Goal: Transaction & Acquisition: Subscribe to service/newsletter

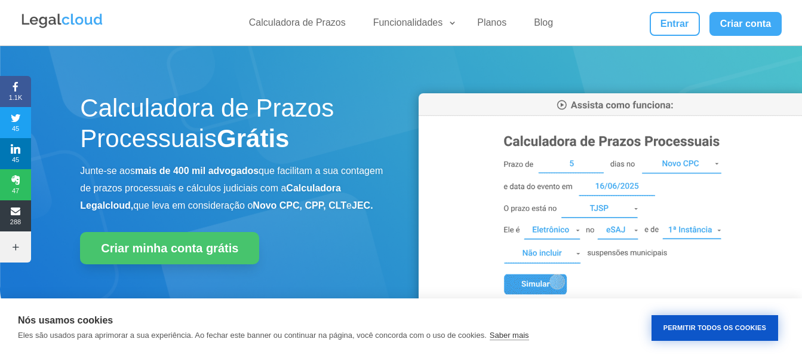
click at [669, 321] on button "Permitir Todos os Cookies" at bounding box center [715, 328] width 127 height 26
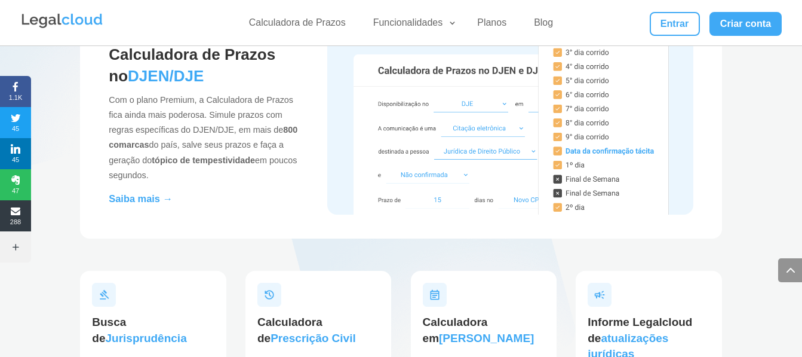
scroll to position [1394, 0]
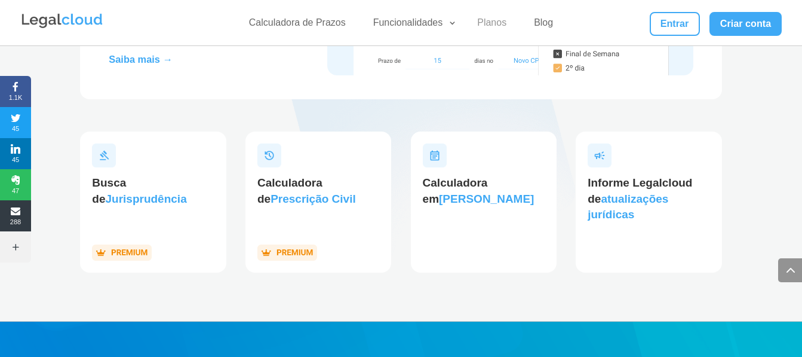
click at [496, 23] on link "Planos" at bounding box center [492, 25] width 44 height 17
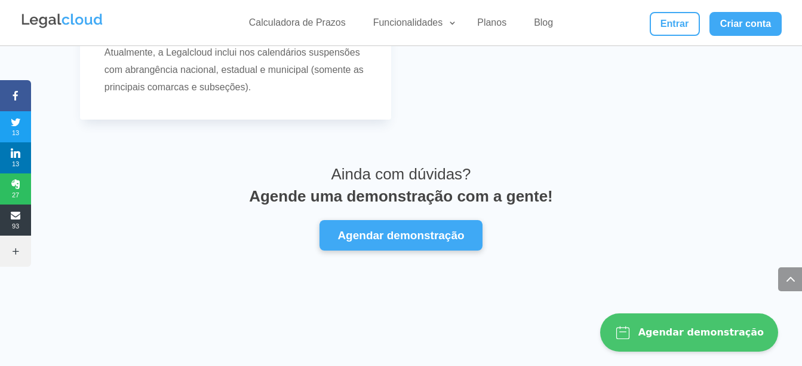
scroll to position [4043, 0]
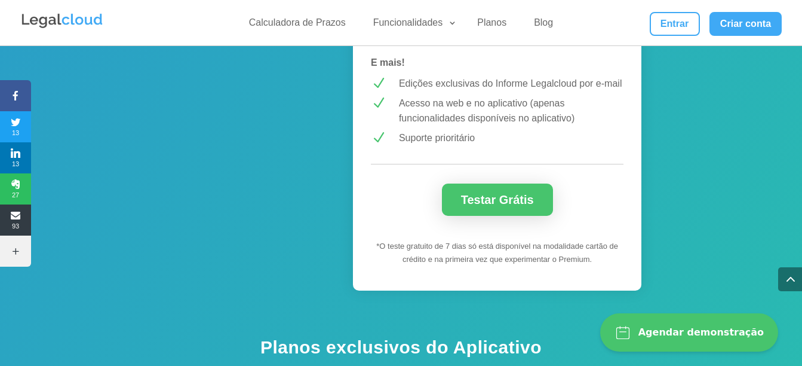
scroll to position [1255, 0]
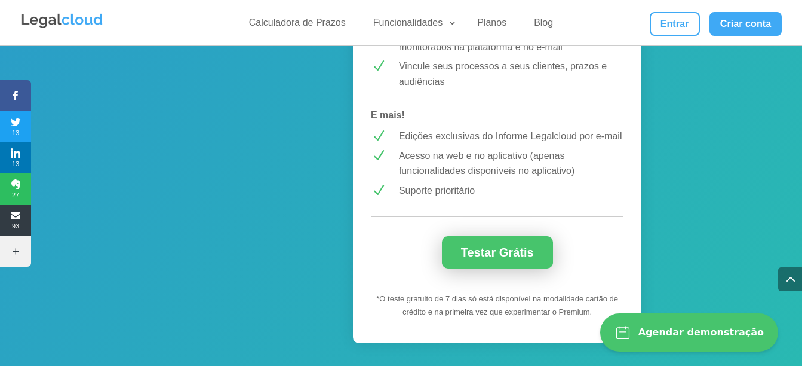
click at [506, 266] on link "Testar Grátis" at bounding box center [497, 252] width 111 height 32
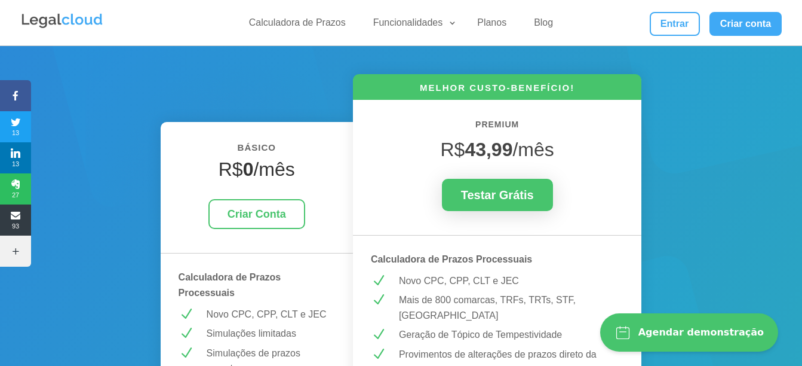
scroll to position [94, 0]
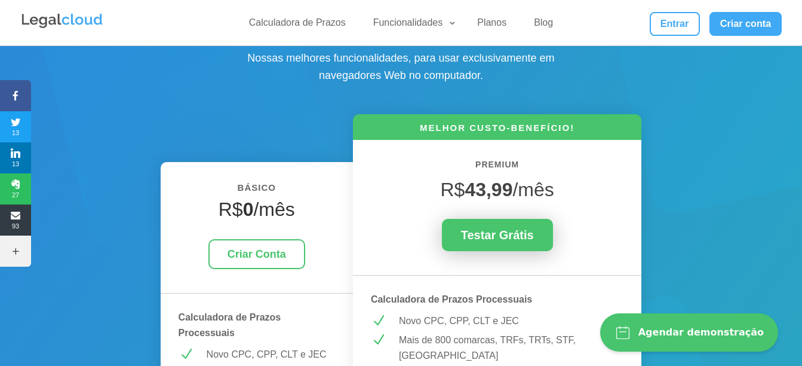
click at [542, 241] on link "Testar Grátis" at bounding box center [497, 235] width 111 height 32
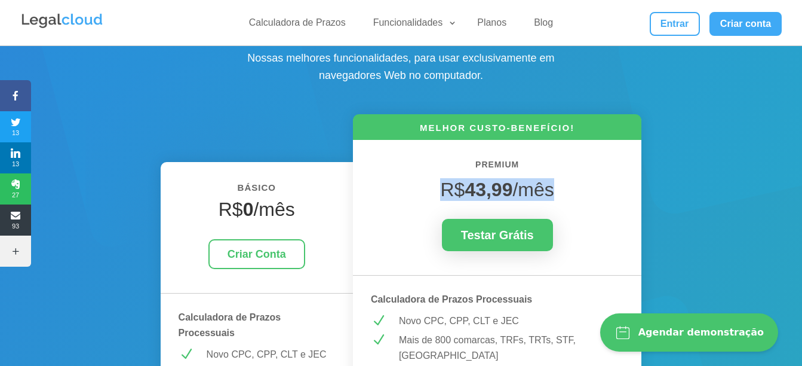
drag, startPoint x: 550, startPoint y: 195, endPoint x: 439, endPoint y: 188, distance: 111.9
click at [439, 188] on h4 "R$ 43,99 /mês" at bounding box center [497, 192] width 253 height 29
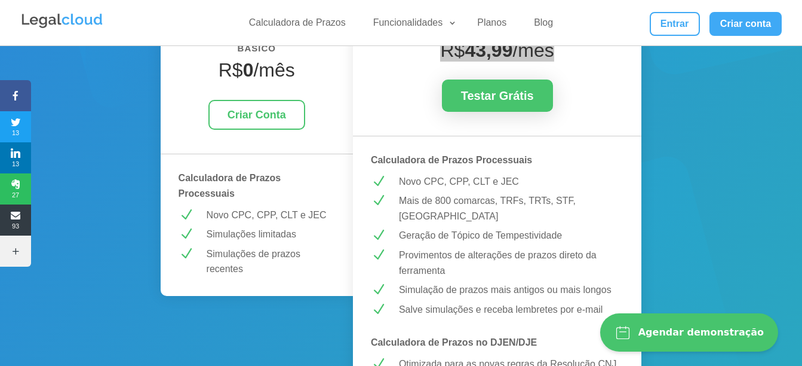
scroll to position [94, 0]
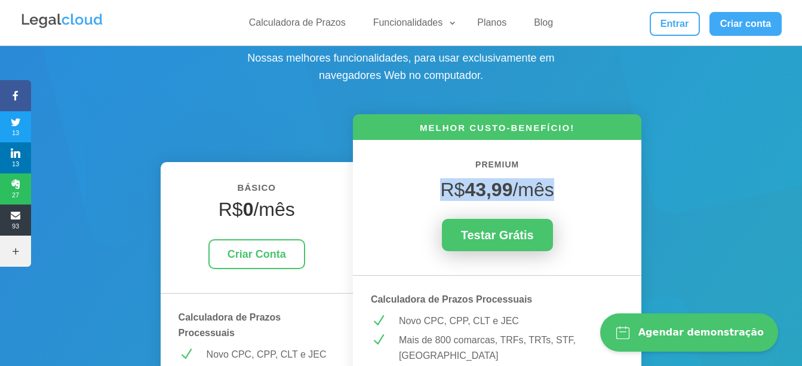
click at [502, 237] on link "Testar Grátis" at bounding box center [497, 235] width 111 height 32
